Goal: Task Accomplishment & Management: Use online tool/utility

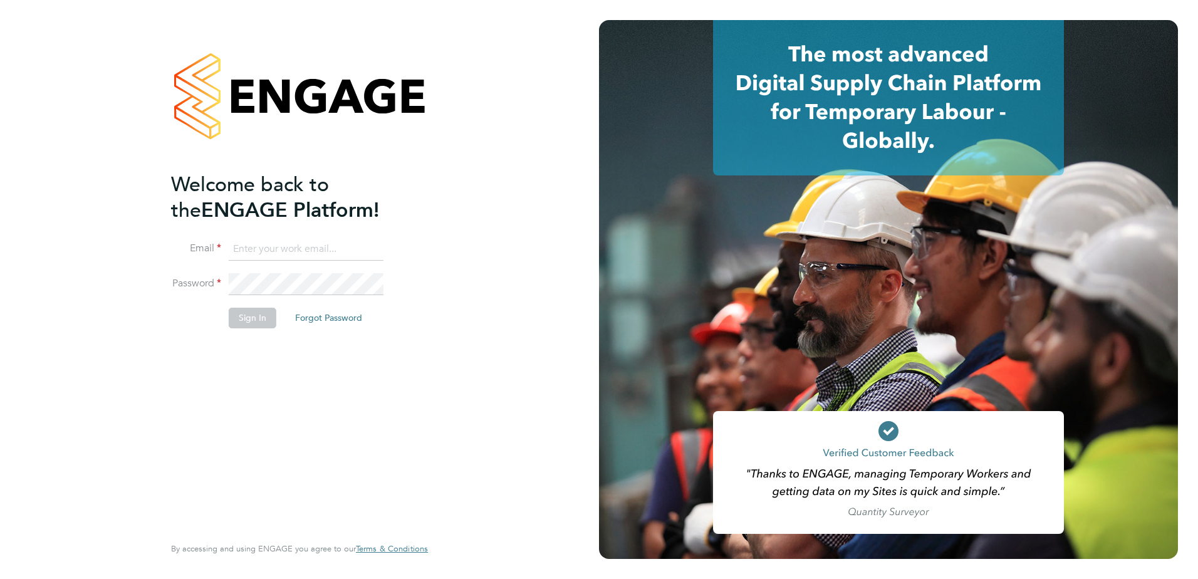
type input "Paul.Caers@vistry.co.uk"
click at [261, 322] on button "Sign In" at bounding box center [253, 318] width 48 height 20
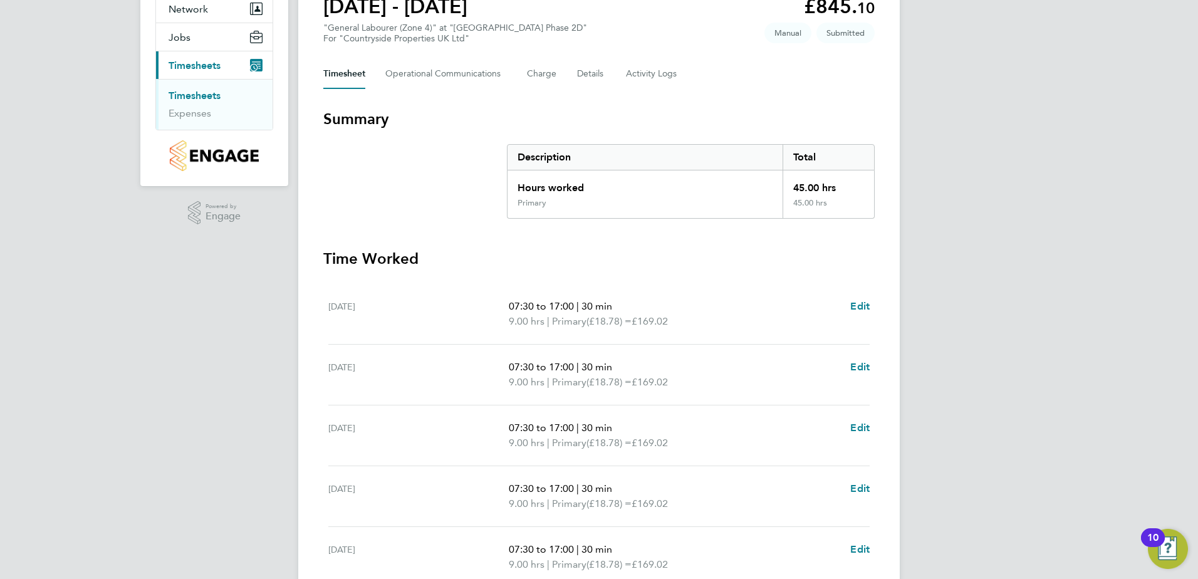
scroll to position [245, 0]
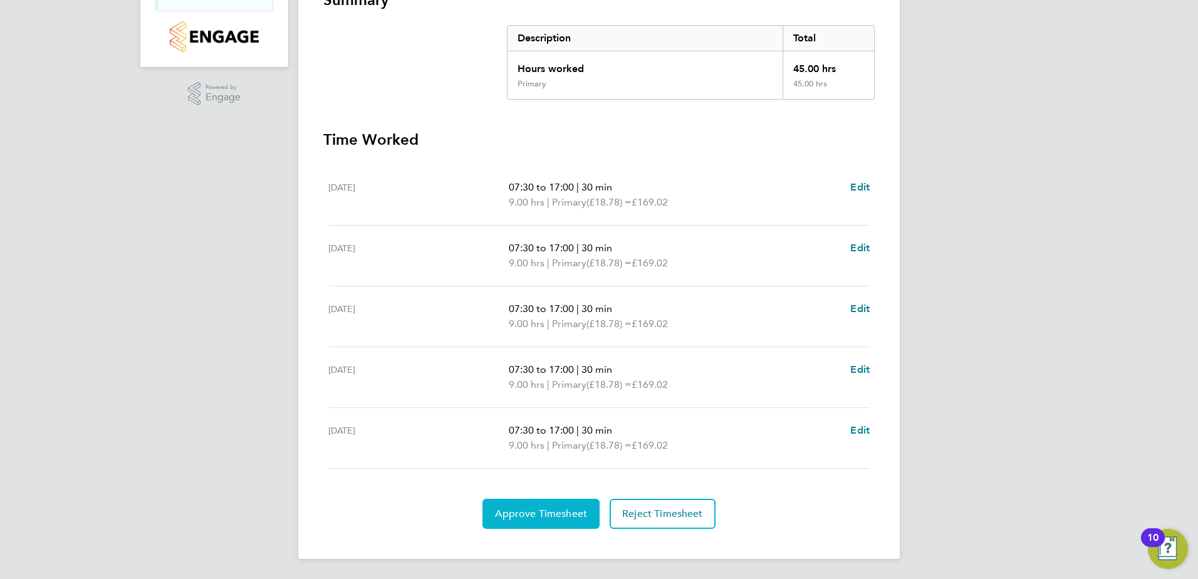
click at [536, 516] on span "Approve Timesheet" at bounding box center [541, 514] width 92 height 13
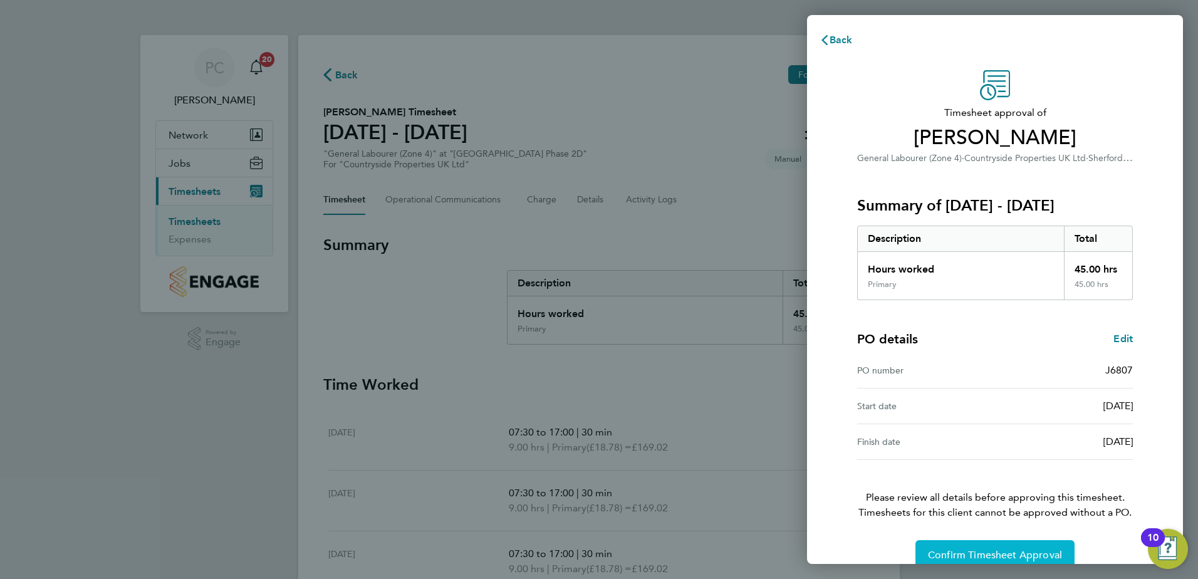
click at [974, 549] on span "Confirm Timesheet Approval" at bounding box center [995, 555] width 134 height 13
